Goal: Task Accomplishment & Management: Manage account settings

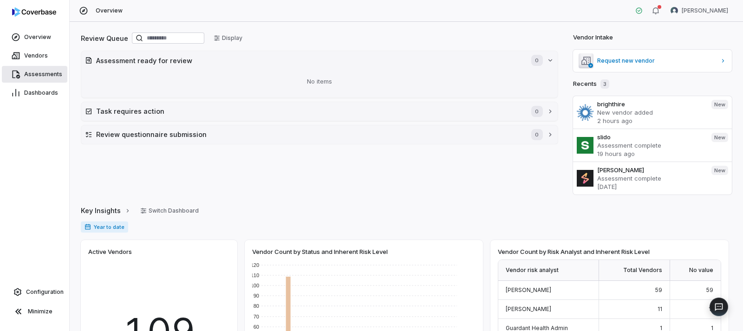
click at [40, 75] on span "Assessments" at bounding box center [43, 74] width 38 height 7
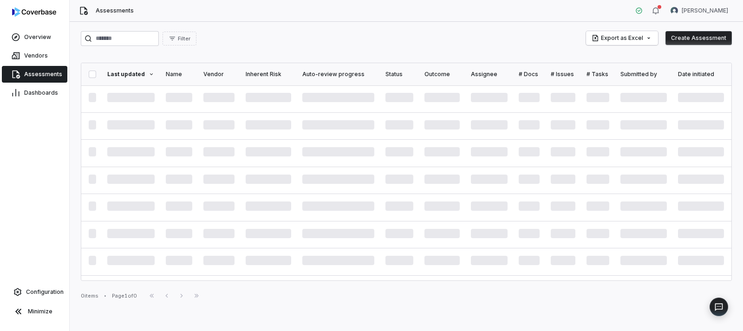
click at [691, 35] on button "Create Assessment" at bounding box center [698, 38] width 66 height 14
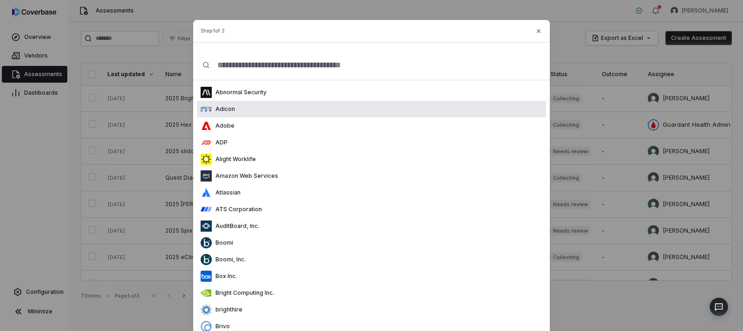
click at [261, 109] on div "Adicon" at bounding box center [371, 109] width 349 height 17
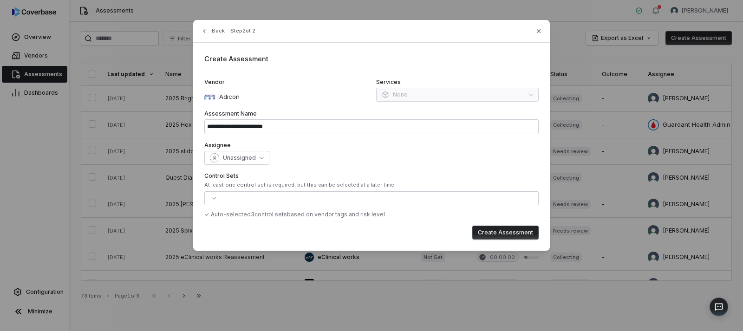
click at [499, 233] on button "Create Assessment" at bounding box center [505, 233] width 66 height 14
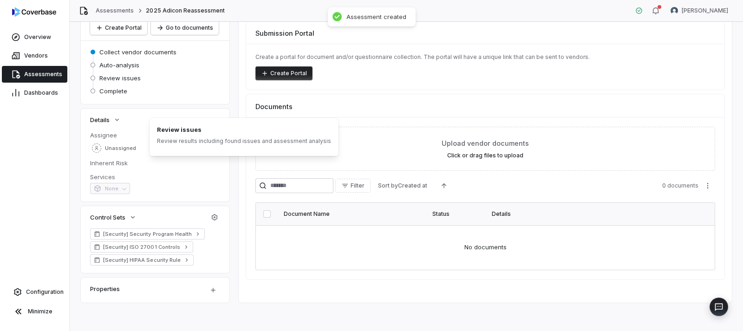
scroll to position [77, 0]
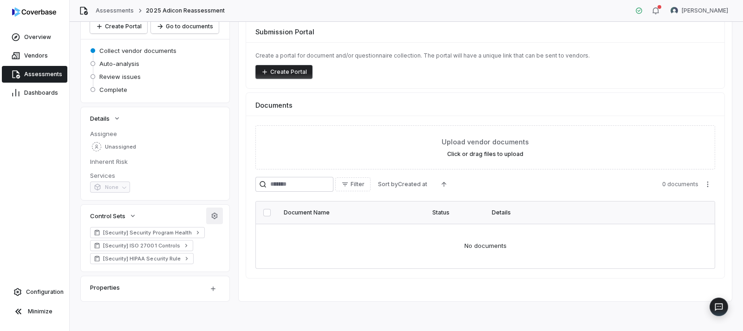
click at [216, 214] on icon "button" at bounding box center [214, 215] width 7 height 7
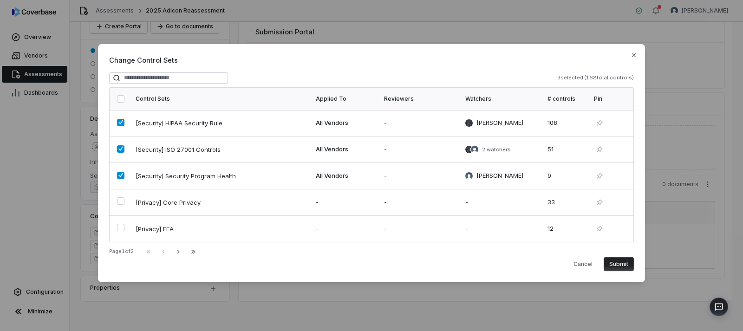
click at [181, 254] on icon "button" at bounding box center [178, 251] width 7 height 7
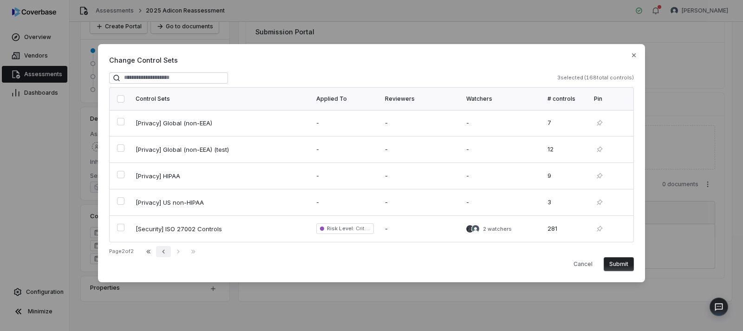
click at [167, 250] on icon "button" at bounding box center [163, 251] width 7 height 7
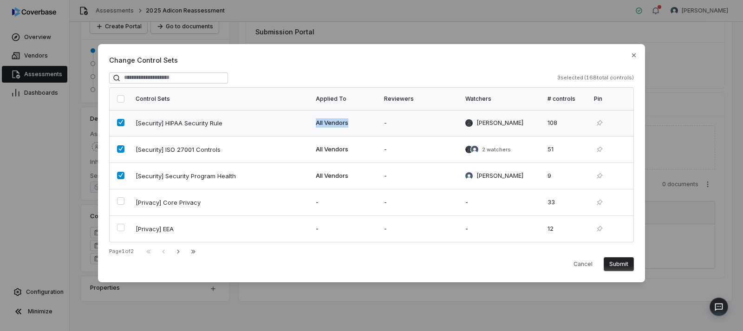
drag, startPoint x: 351, startPoint y: 123, endPoint x: 304, endPoint y: 123, distance: 46.4
click at [304, 123] on tr "[Security] HIPAA Security Rule All Vendors - [PERSON_NAME] 108" at bounding box center [372, 123] width 524 height 26
drag, startPoint x: 353, startPoint y: 149, endPoint x: 312, endPoint y: 148, distance: 40.9
click at [312, 148] on td "All Vendors" at bounding box center [344, 149] width 68 height 26
drag, startPoint x: 349, startPoint y: 175, endPoint x: 315, endPoint y: 176, distance: 33.4
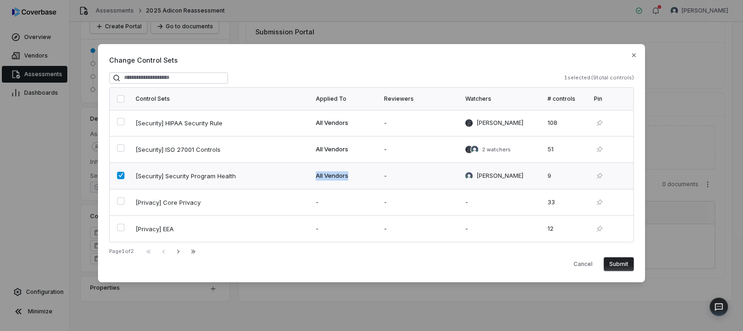
click at [315, 176] on td "All Vendors" at bounding box center [344, 175] width 68 height 26
click at [636, 55] on icon "button" at bounding box center [633, 55] width 7 height 7
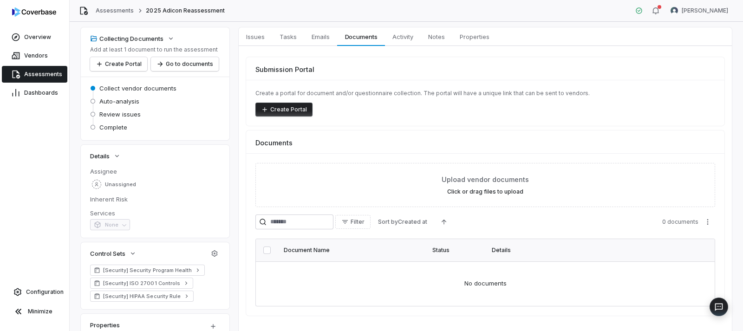
scroll to position [0, 0]
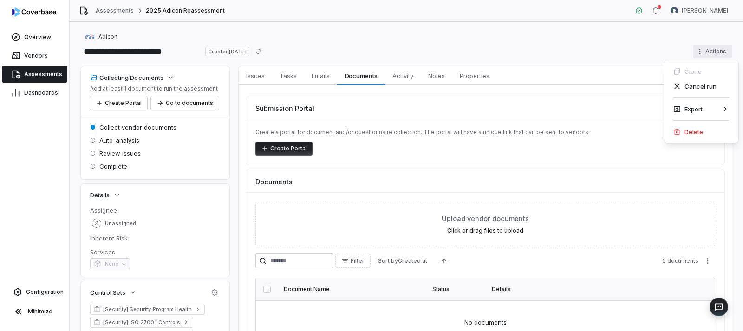
click at [701, 49] on html "**********" at bounding box center [371, 165] width 743 height 331
click at [690, 130] on div "Delete" at bounding box center [701, 131] width 67 height 15
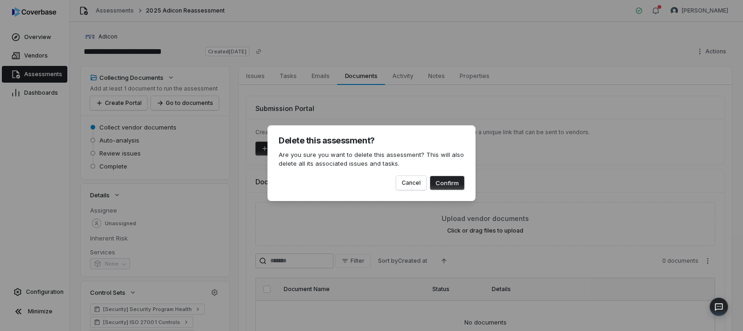
click at [449, 183] on button "Confirm" at bounding box center [447, 183] width 34 height 14
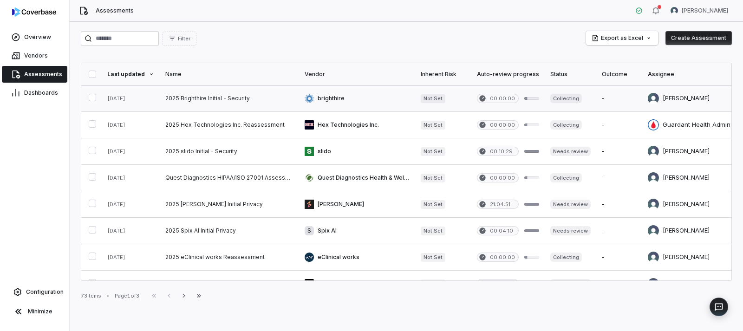
click at [232, 99] on link at bounding box center [229, 98] width 139 height 26
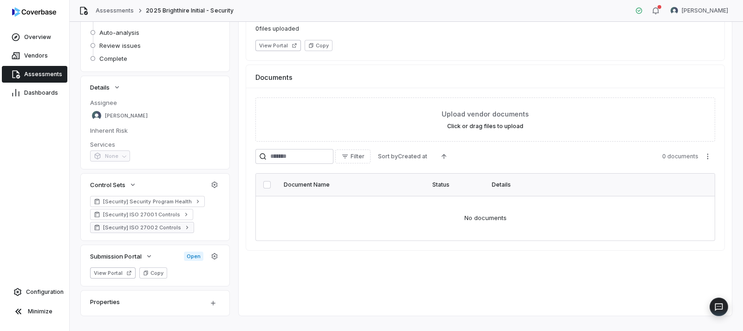
scroll to position [122, 0]
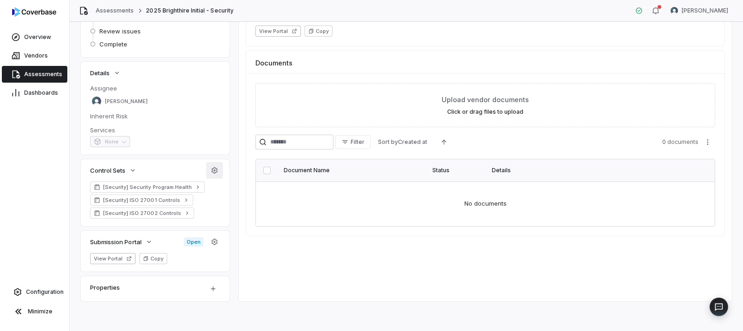
click at [213, 171] on icon "button" at bounding box center [215, 170] width 6 height 6
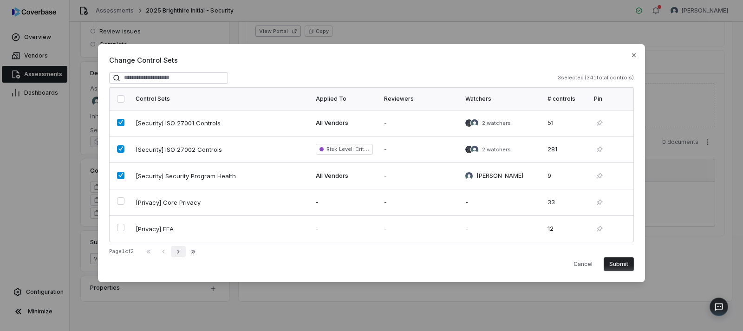
click at [179, 252] on icon "button" at bounding box center [178, 251] width 2 height 4
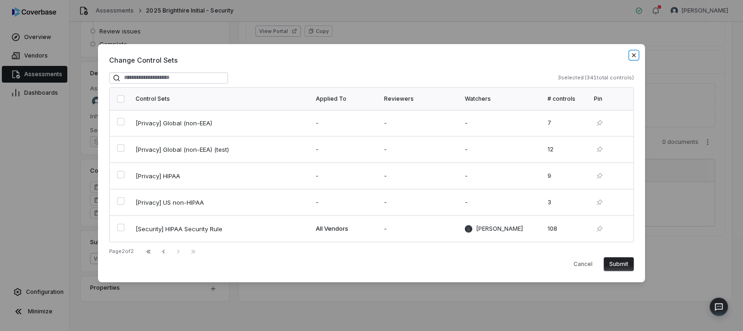
click at [632, 55] on icon "button" at bounding box center [633, 55] width 7 height 7
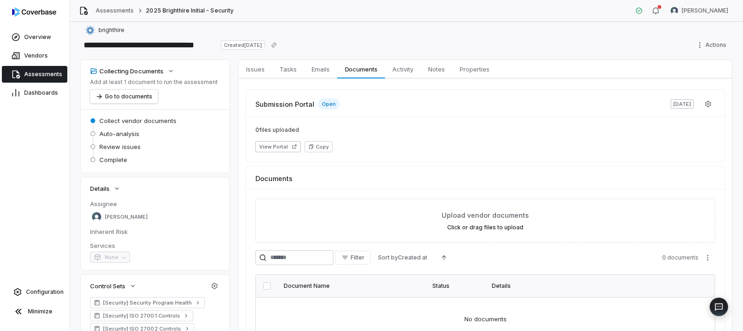
scroll to position [0, 0]
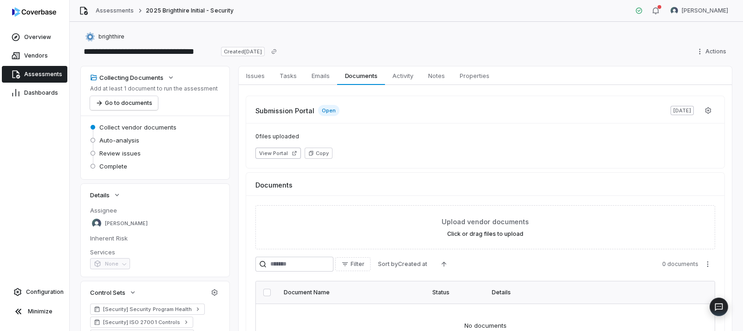
drag, startPoint x: 37, startPoint y: 79, endPoint x: 43, endPoint y: 78, distance: 6.6
click at [37, 79] on link "Assessments" at bounding box center [34, 74] width 65 height 17
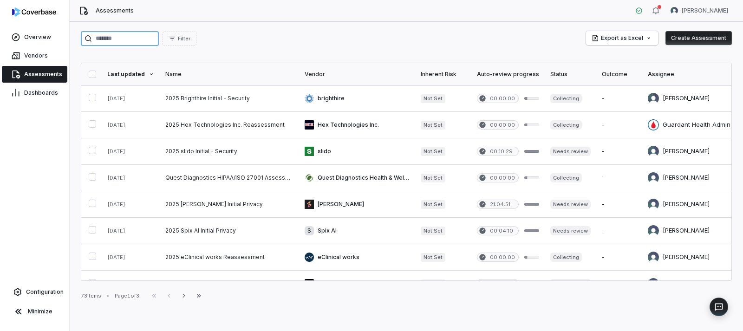
click at [145, 37] on input "search" at bounding box center [120, 38] width 78 height 15
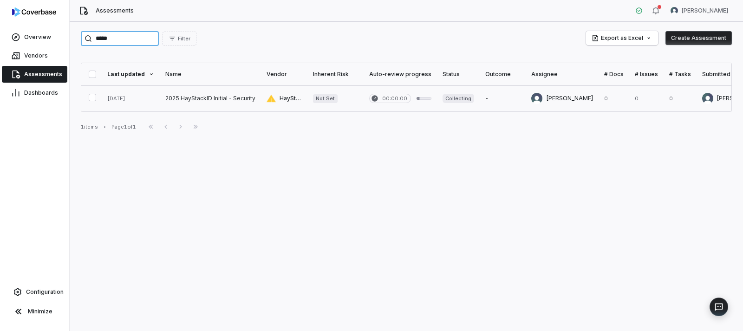
type input "*****"
click at [189, 103] on link at bounding box center [210, 98] width 101 height 26
